Goal: Task Accomplishment & Management: Manage account settings

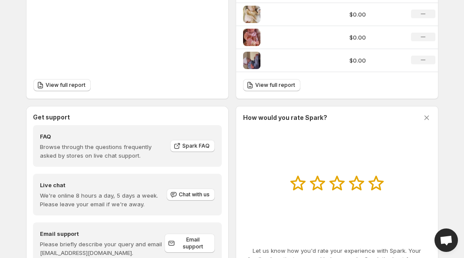
scroll to position [407, 0]
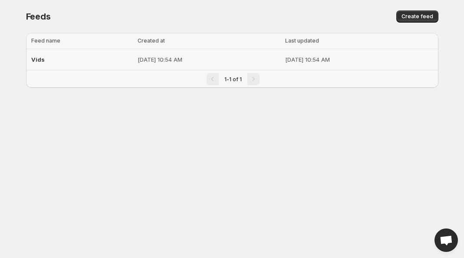
click at [135, 65] on td "[DATE] 10:54 AM" at bounding box center [209, 59] width 148 height 21
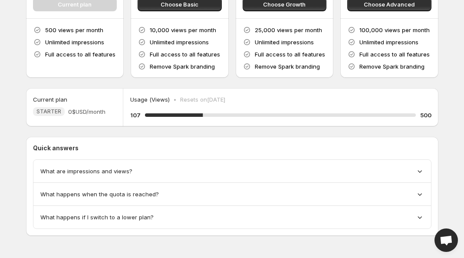
scroll to position [107, 0]
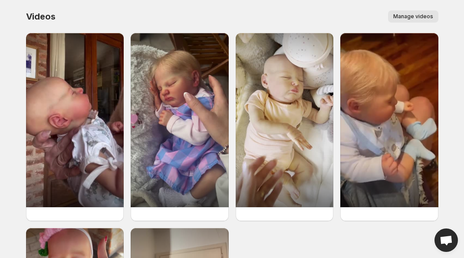
click at [418, 13] on button "Manage videos" at bounding box center [413, 16] width 50 height 12
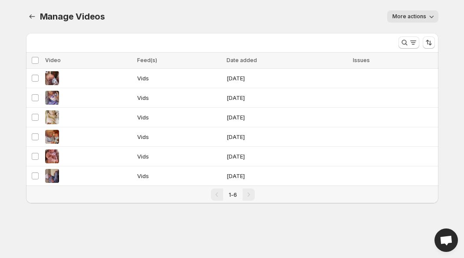
click at [423, 21] on button "More actions" at bounding box center [413, 16] width 51 height 12
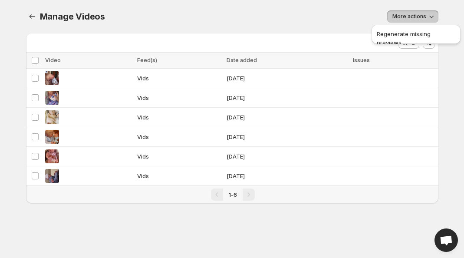
click at [328, 20] on div "More actions" at bounding box center [277, 16] width 323 height 12
